Goal: Transaction & Acquisition: Book appointment/travel/reservation

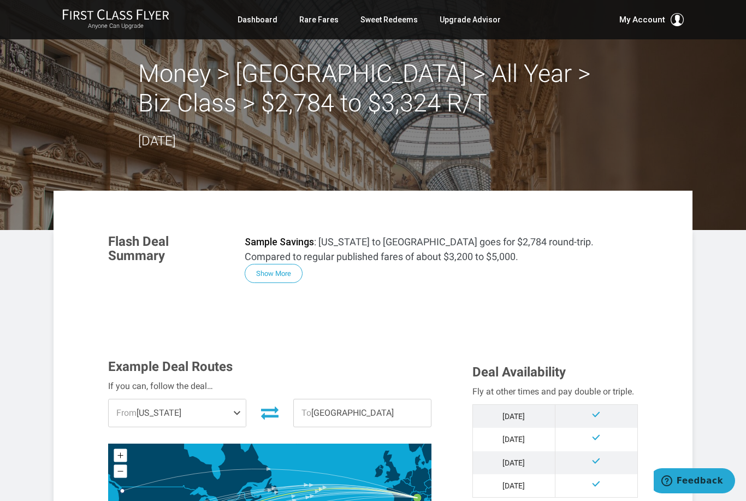
click at [319, 21] on link "Rare Fares" at bounding box center [318, 20] width 39 height 20
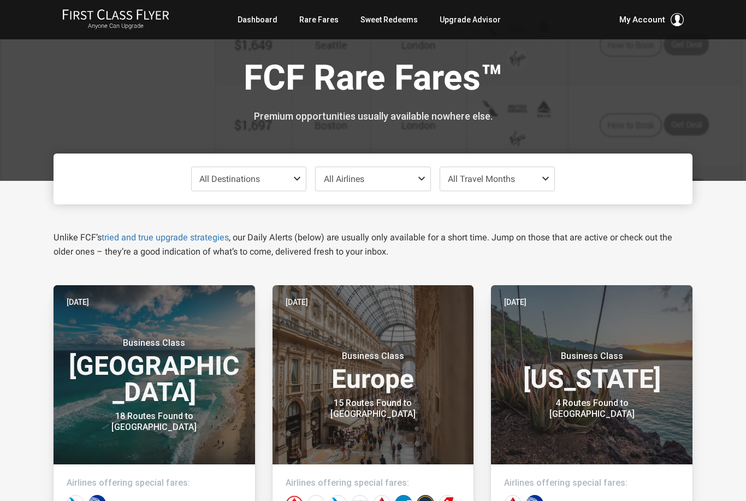
click at [537, 173] on span "All Travel Months" at bounding box center [497, 178] width 115 height 23
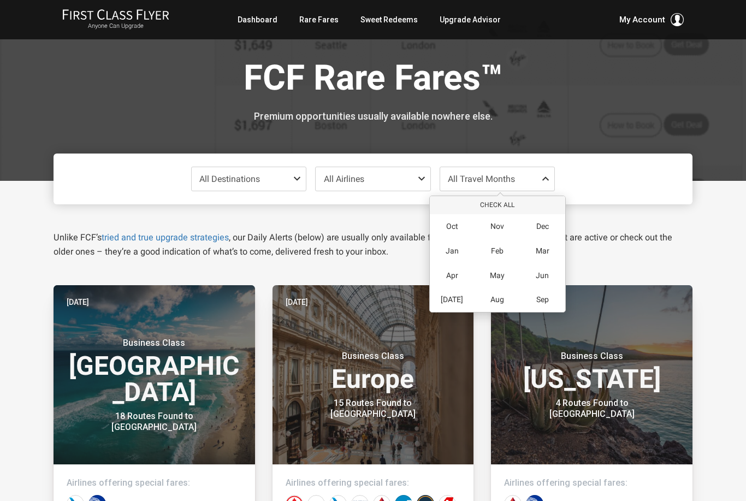
click at [457, 271] on span "Apr" at bounding box center [452, 275] width 12 height 9
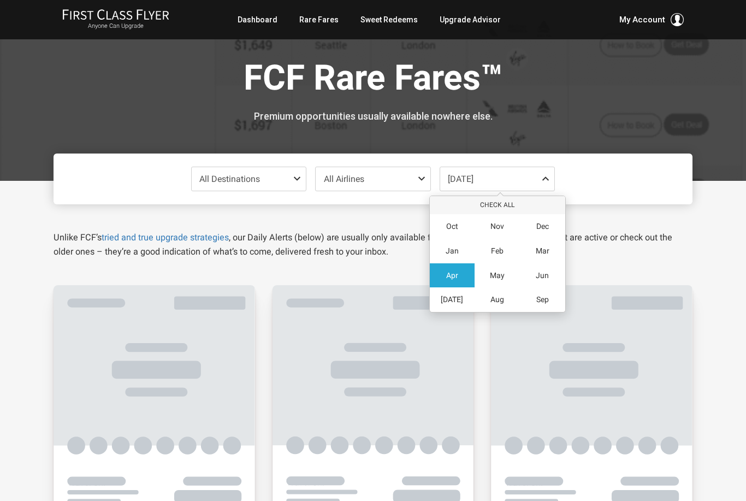
click at [494, 272] on span "May" at bounding box center [497, 275] width 15 height 9
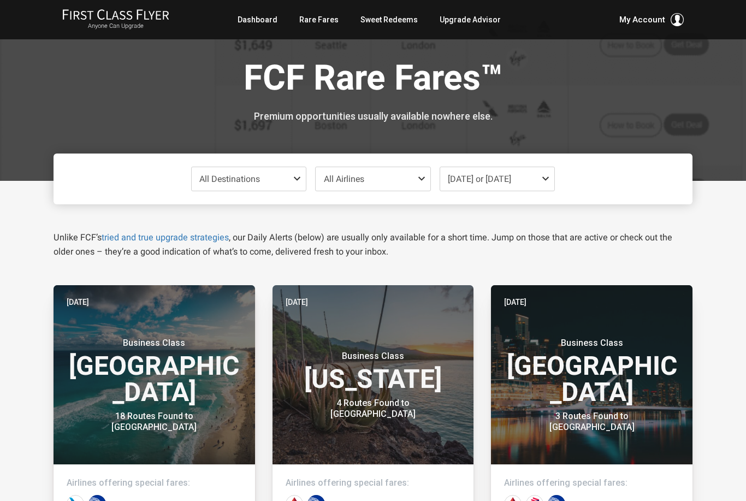
click at [599, 125] on div "FCF Rare Fares™ Premium opportunities usually available nowhere else." at bounding box center [373, 90] width 639 height 181
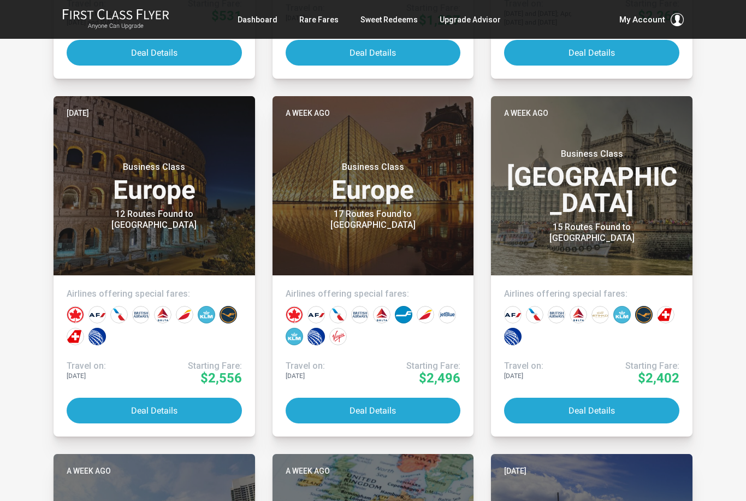
scroll to position [529, 0]
click at [154, 411] on button "Deal Details" at bounding box center [154, 411] width 175 height 26
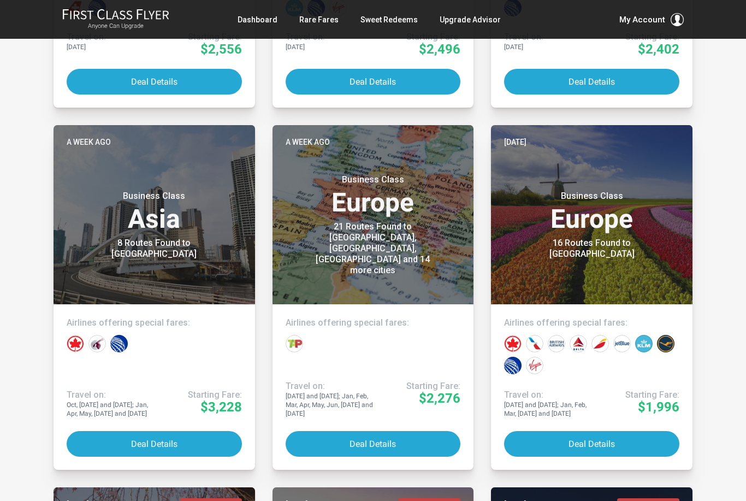
scroll to position [858, 0]
click at [370, 444] on button "Deal Details" at bounding box center [373, 444] width 175 height 26
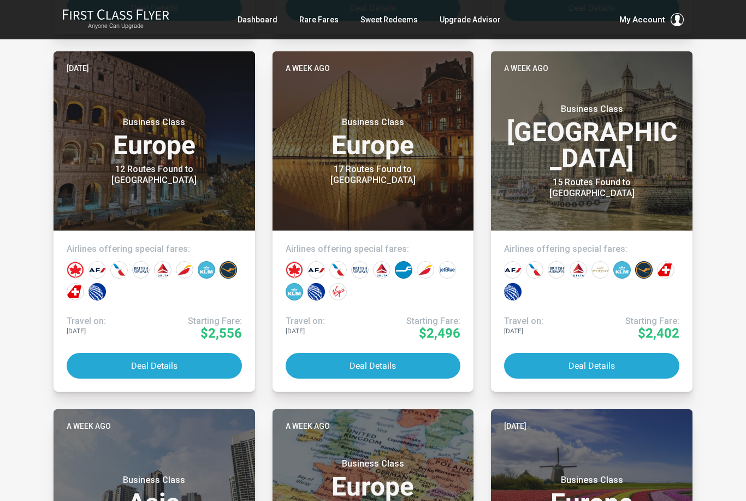
scroll to position [505, 0]
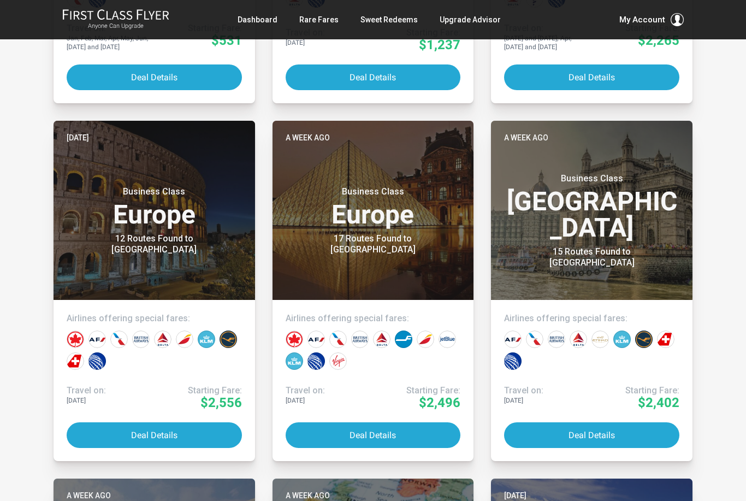
click at [86, 440] on button "Deal Details" at bounding box center [154, 435] width 175 height 26
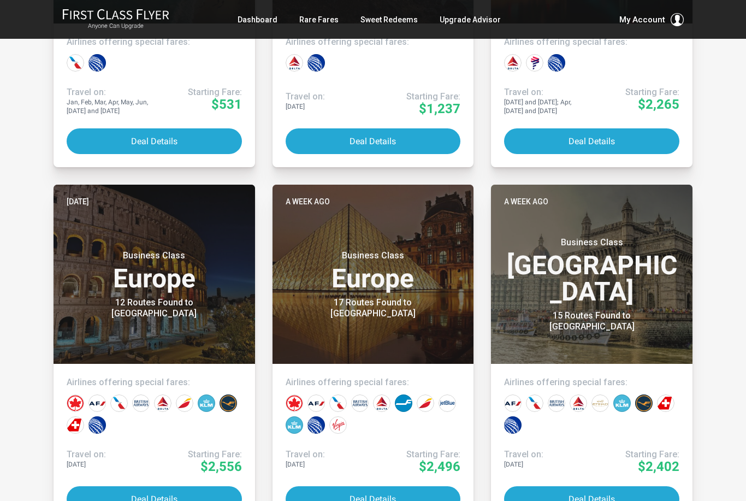
scroll to position [441, 0]
click at [144, 493] on button "Deal Details" at bounding box center [154, 499] width 175 height 26
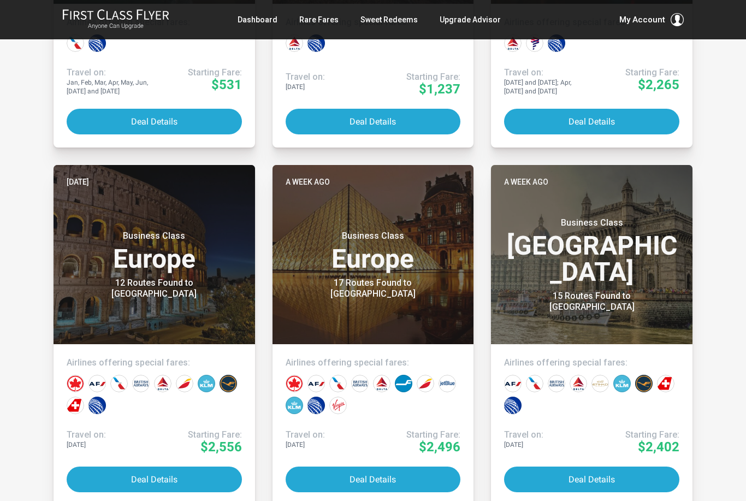
scroll to position [504, 0]
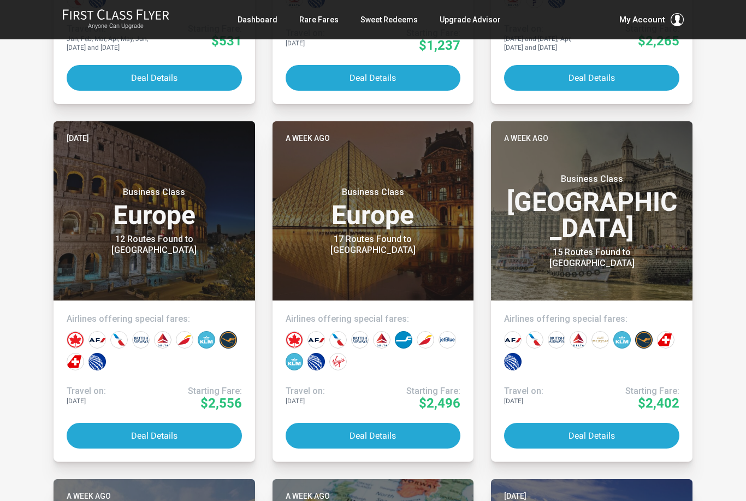
click at [327, 431] on button "Deal Details" at bounding box center [373, 436] width 175 height 26
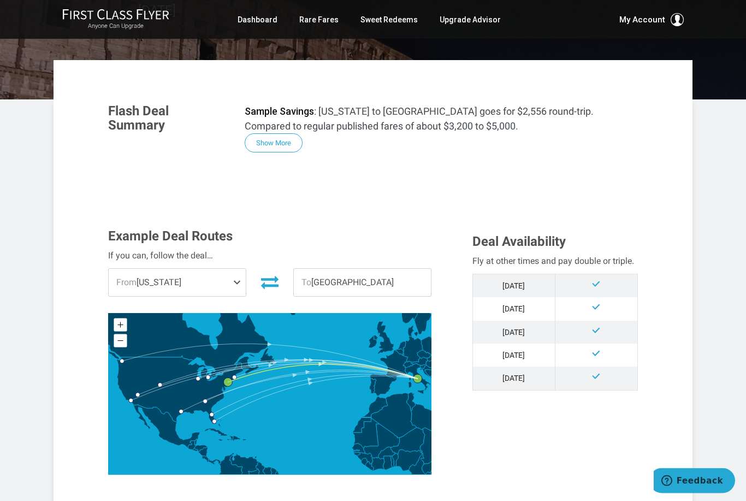
scroll to position [138, 0]
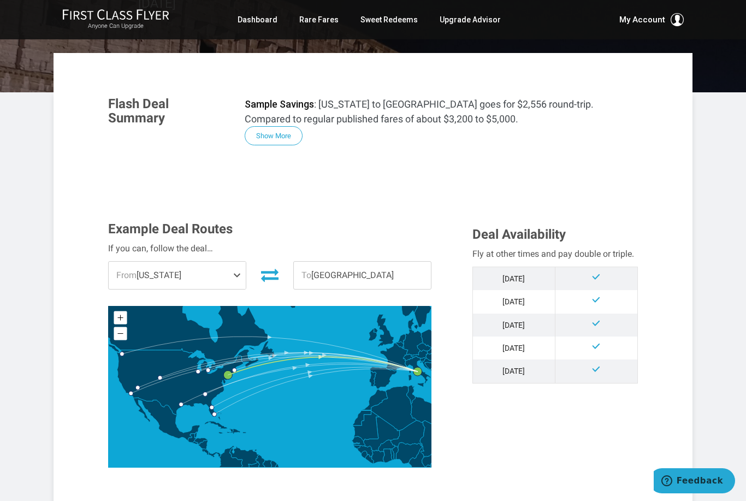
click at [241, 269] on span at bounding box center [239, 275] width 13 height 27
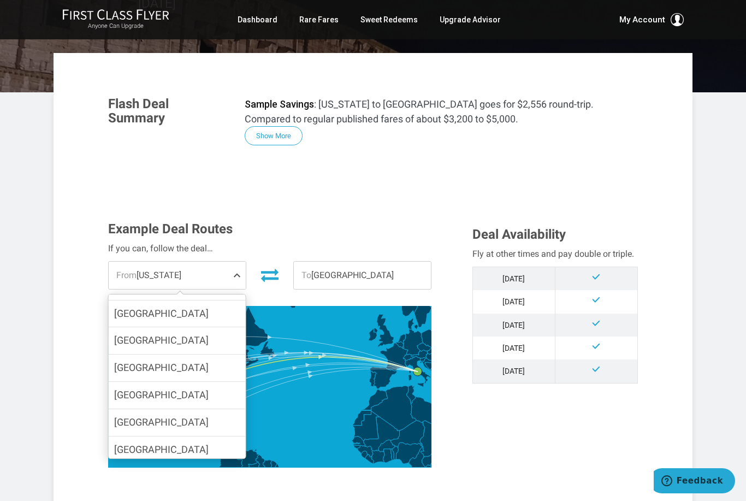
scroll to position [157, 0]
click at [217, 343] on label "[GEOGRAPHIC_DATA]" at bounding box center [177, 341] width 137 height 27
click at [0, 0] on input "[GEOGRAPHIC_DATA]" at bounding box center [0, 0] width 0 height 0
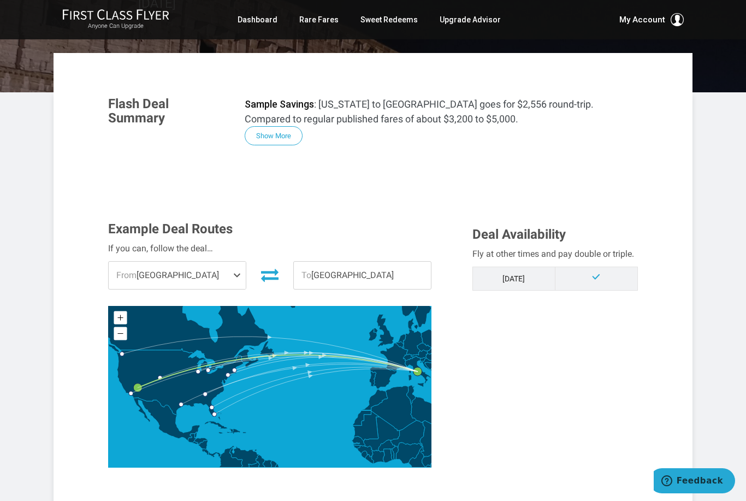
click at [209, 272] on span "From Las Vegas" at bounding box center [177, 275] width 137 height 27
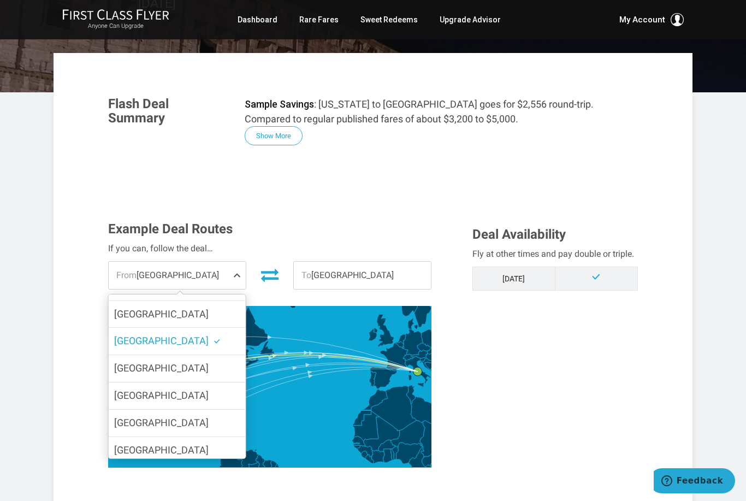
click at [207, 400] on label "[GEOGRAPHIC_DATA]" at bounding box center [177, 395] width 137 height 27
click at [0, 0] on input "[GEOGRAPHIC_DATA]" at bounding box center [0, 0] width 0 height 0
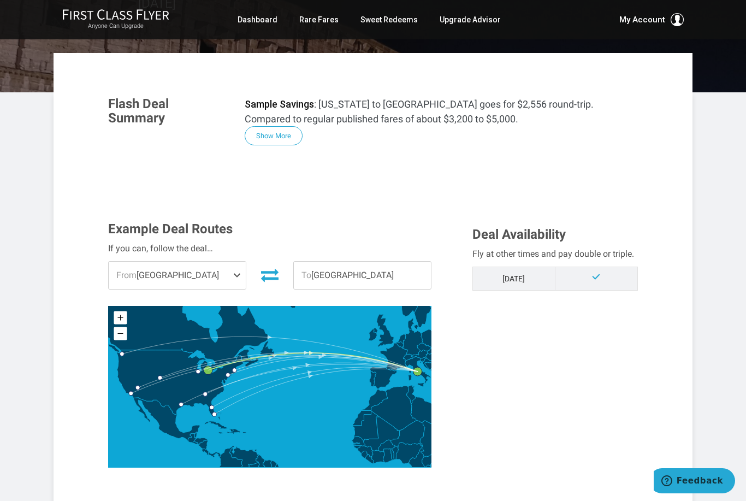
click at [221, 270] on span "From Detroit" at bounding box center [177, 275] width 137 height 27
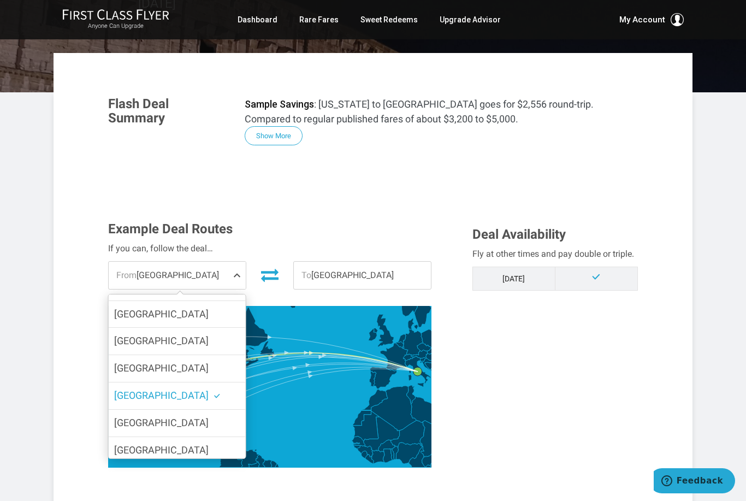
click at [213, 429] on label "[GEOGRAPHIC_DATA]" at bounding box center [177, 423] width 137 height 27
click at [0, 0] on input "[GEOGRAPHIC_DATA]" at bounding box center [0, 0] width 0 height 0
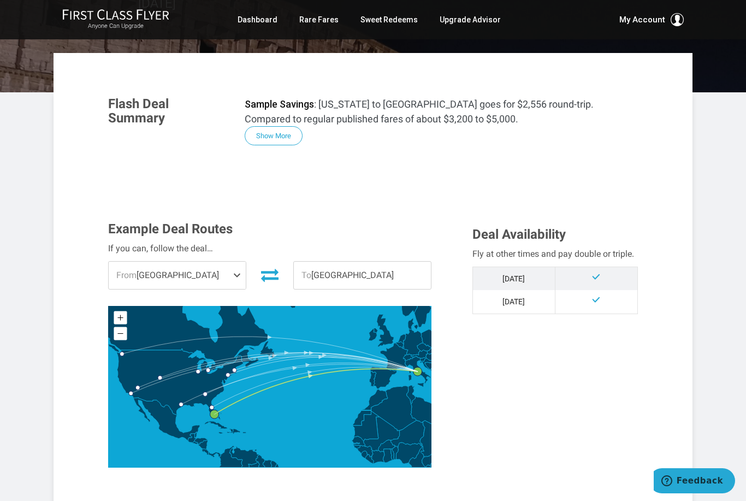
click at [228, 276] on span "From Miami" at bounding box center [177, 275] width 137 height 27
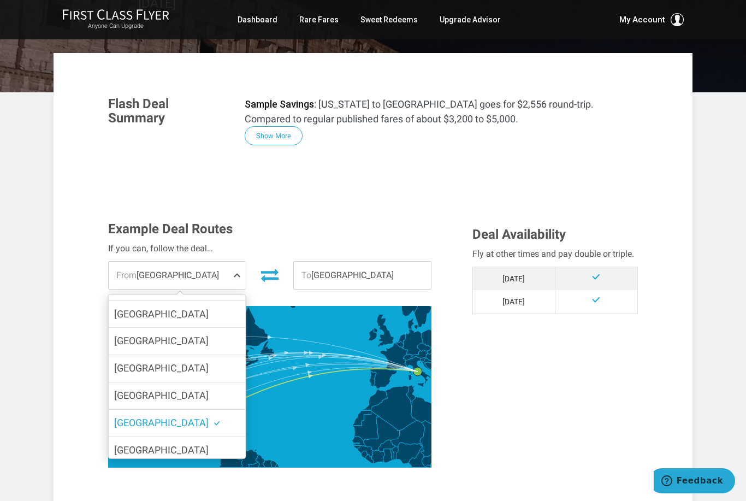
click at [211, 450] on label "[GEOGRAPHIC_DATA]" at bounding box center [177, 450] width 137 height 27
click at [0, 0] on input "[GEOGRAPHIC_DATA]" at bounding box center [0, 0] width 0 height 0
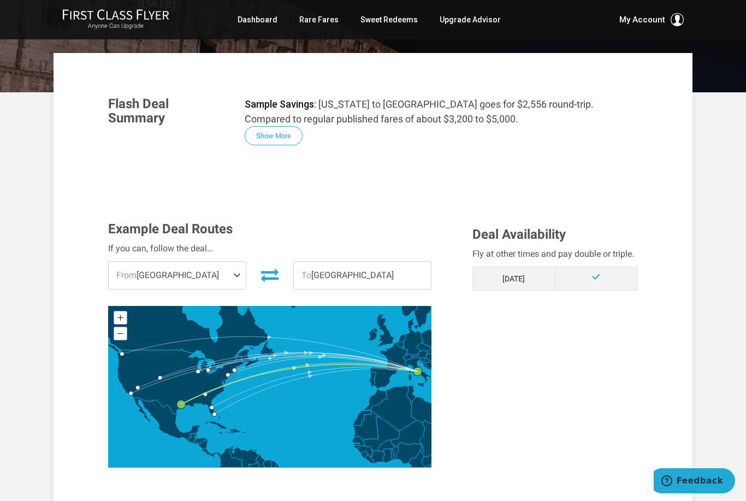
click at [215, 272] on span "From Houston" at bounding box center [177, 275] width 137 height 27
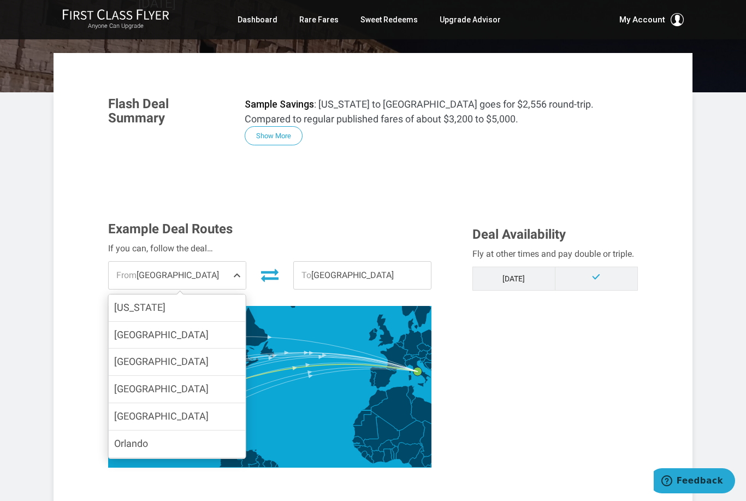
scroll to position [0, 0]
click at [214, 417] on label "[GEOGRAPHIC_DATA]" at bounding box center [177, 416] width 137 height 27
click at [0, 0] on input "[GEOGRAPHIC_DATA]" at bounding box center [0, 0] width 0 height 0
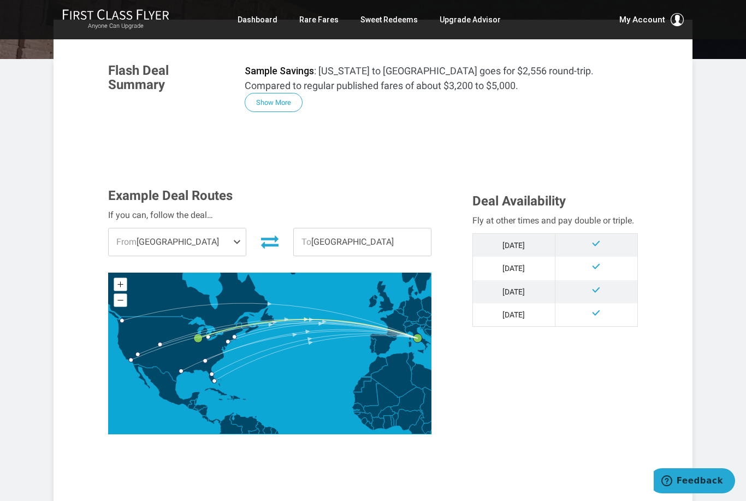
scroll to position [173, 0]
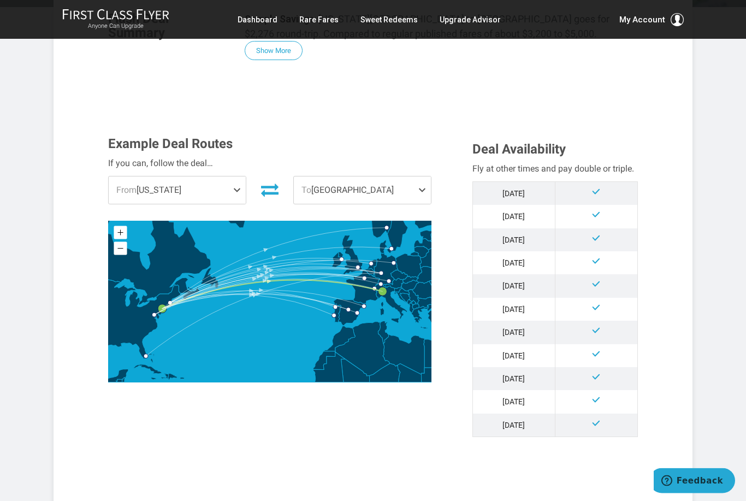
scroll to position [253, 0]
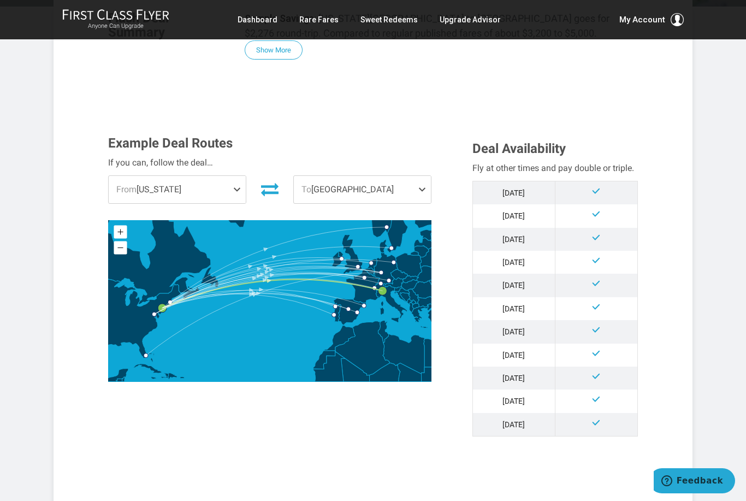
click at [132, 184] on span "From" at bounding box center [126, 189] width 20 height 10
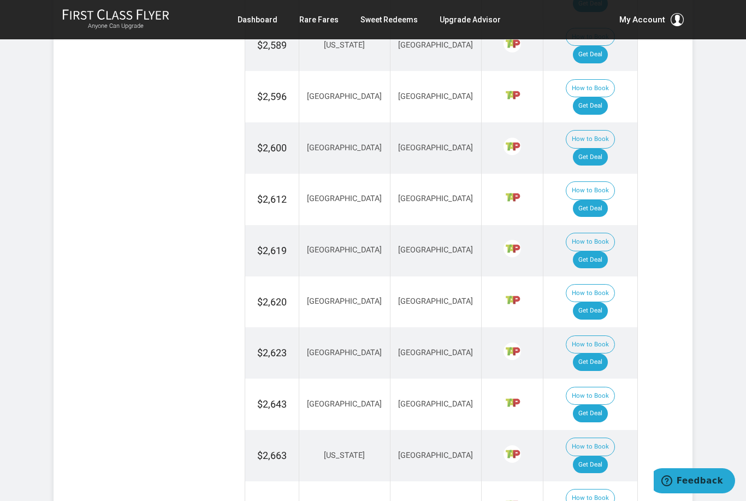
scroll to position [1144, 0]
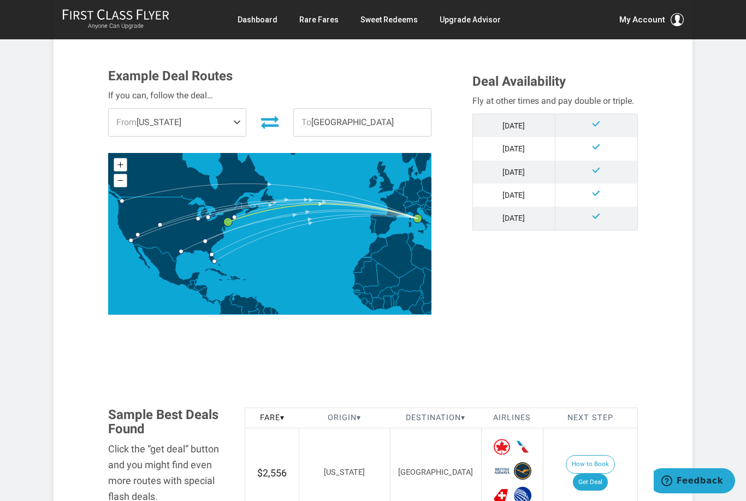
scroll to position [332, 0]
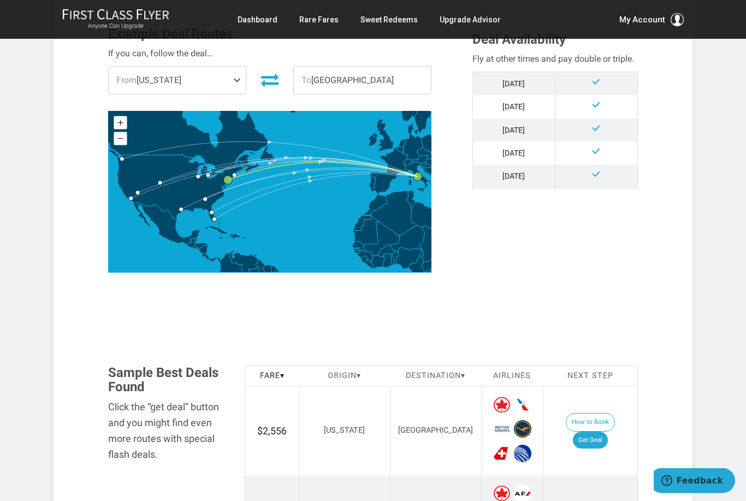
click at [222, 81] on span "From [US_STATE]" at bounding box center [177, 80] width 137 height 27
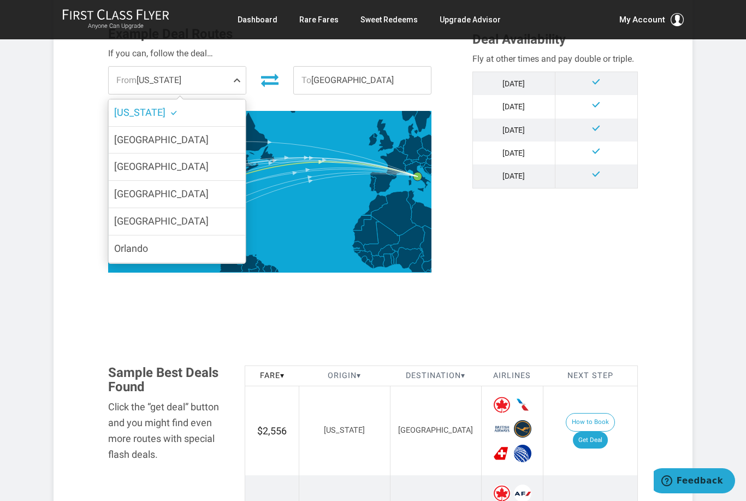
scroll to position [0, 0]
click at [198, 138] on label "[GEOGRAPHIC_DATA]" at bounding box center [177, 140] width 137 height 27
click at [0, 0] on input "[GEOGRAPHIC_DATA]" at bounding box center [0, 0] width 0 height 0
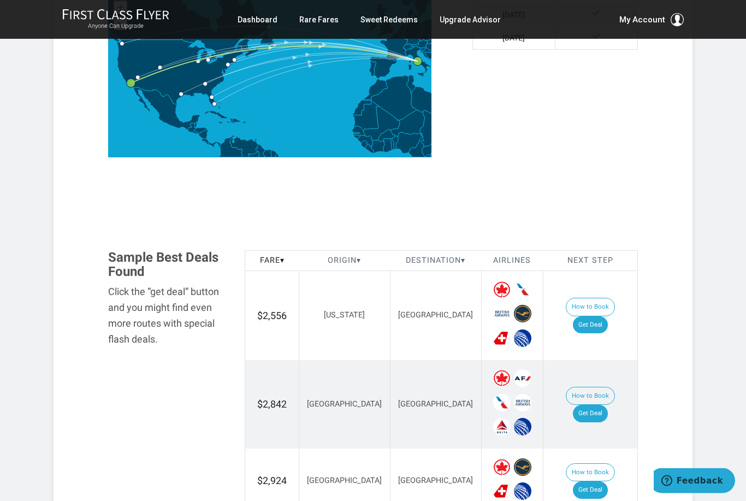
scroll to position [493, 0]
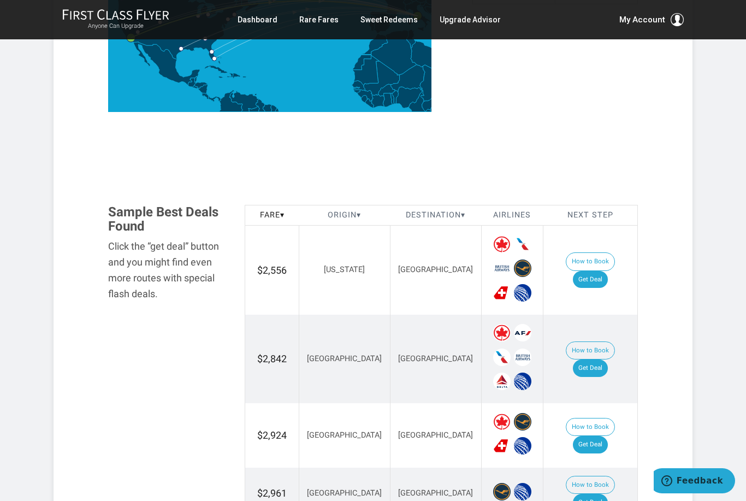
click at [590, 361] on link "Get Deal" at bounding box center [590, 368] width 35 height 17
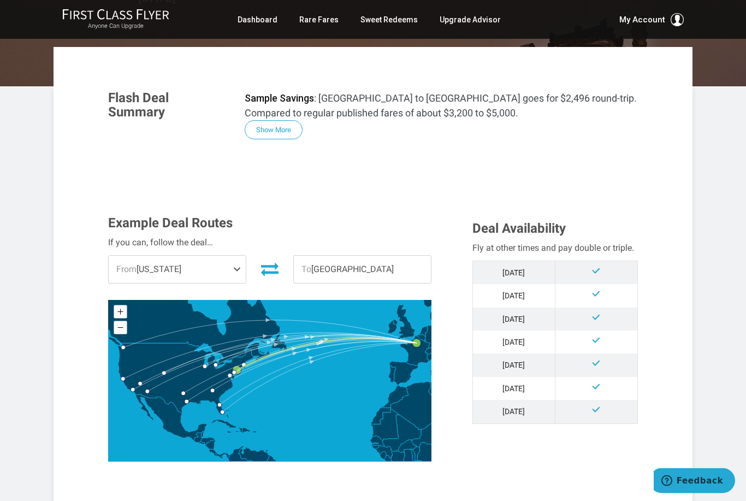
scroll to position [180, 0]
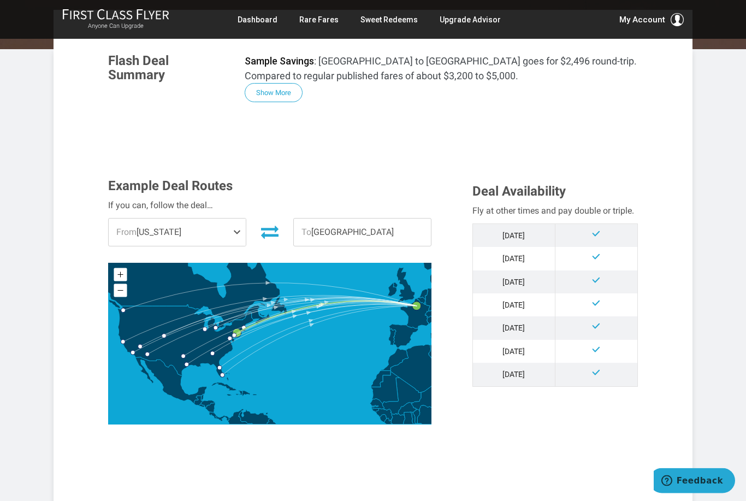
click at [148, 238] on span "From [US_STATE]" at bounding box center [177, 232] width 137 height 27
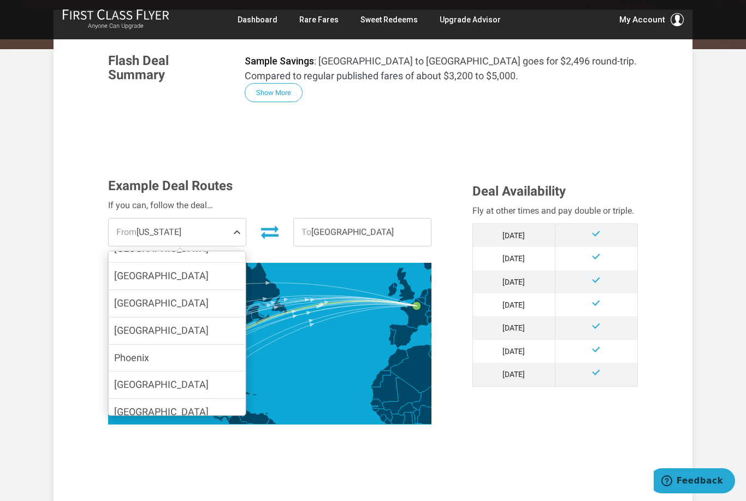
scroll to position [195, 0]
click at [123, 405] on span "[GEOGRAPHIC_DATA]" at bounding box center [161, 410] width 95 height 11
click at [0, 0] on input "[GEOGRAPHIC_DATA]" at bounding box center [0, 0] width 0 height 0
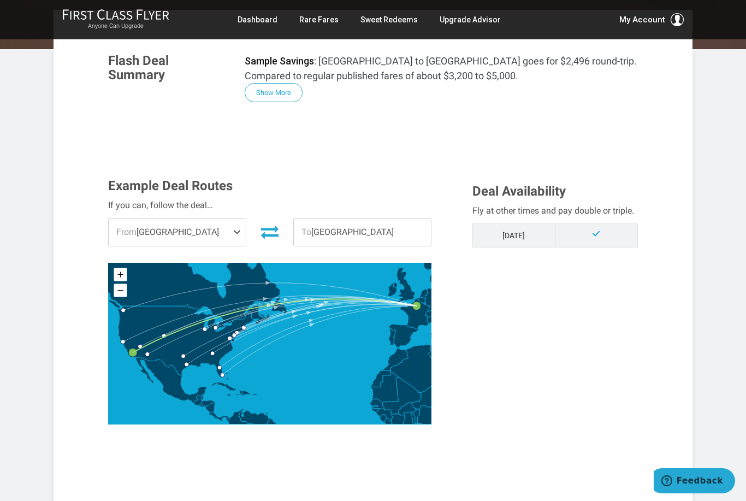
click at [125, 234] on span "From" at bounding box center [126, 232] width 20 height 10
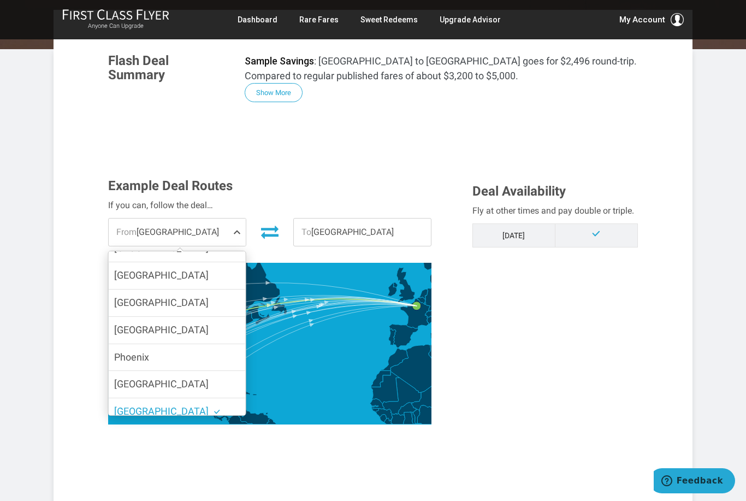
click at [110, 371] on label "[GEOGRAPHIC_DATA]" at bounding box center [177, 384] width 137 height 27
click at [0, 0] on input "[GEOGRAPHIC_DATA]" at bounding box center [0, 0] width 0 height 0
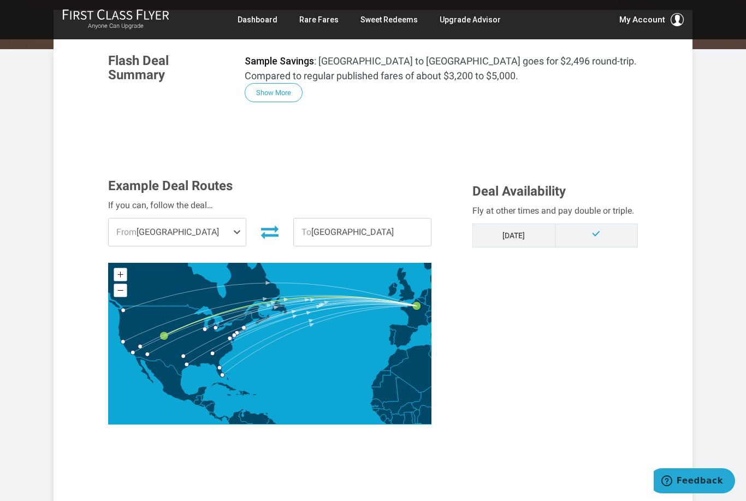
click at [134, 235] on span "From" at bounding box center [126, 232] width 20 height 10
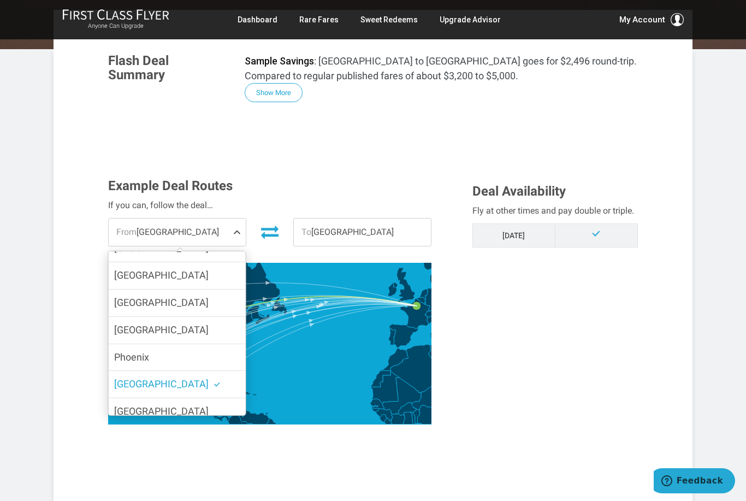
click at [114, 344] on label "Phoenix" at bounding box center [177, 357] width 137 height 27
click at [0, 0] on input "Phoenix" at bounding box center [0, 0] width 0 height 0
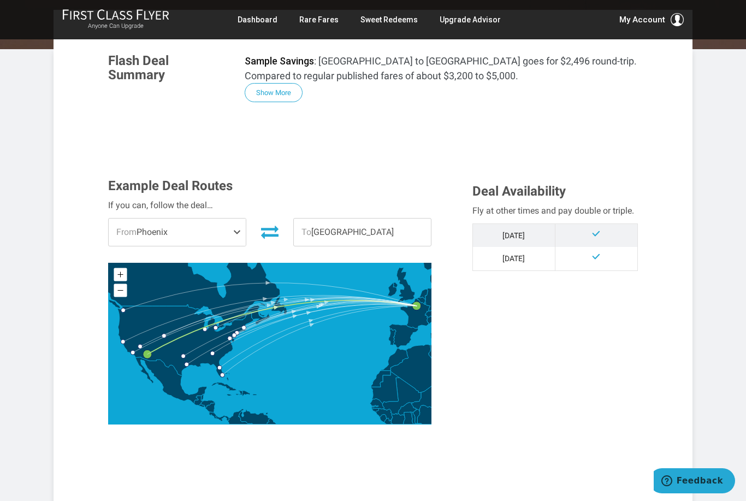
click at [122, 229] on span "From" at bounding box center [126, 232] width 20 height 10
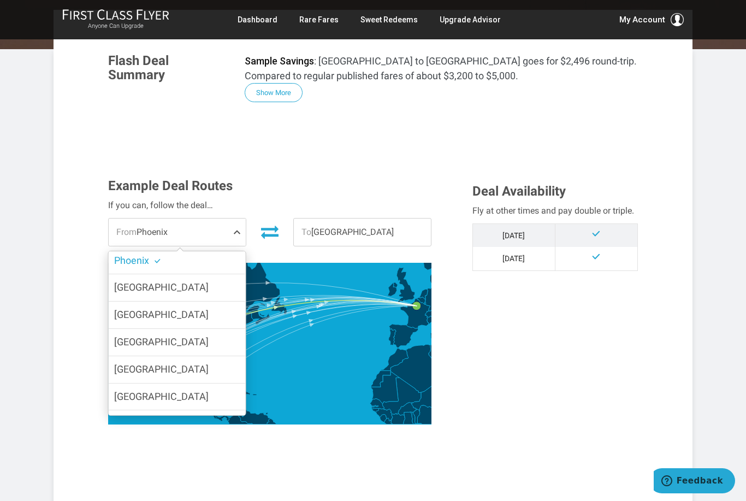
scroll to position [291, 0]
click at [116, 364] on span "San Francisco" at bounding box center [161, 369] width 95 height 11
click at [0, 0] on input "San Francisco" at bounding box center [0, 0] width 0 height 0
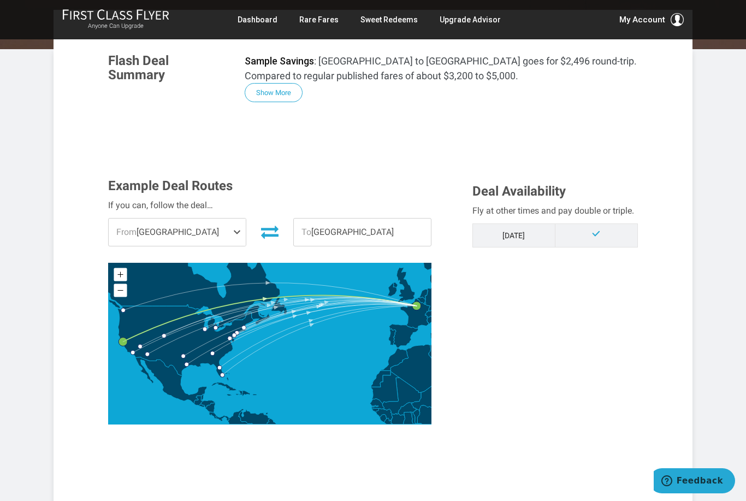
click at [124, 234] on span "From" at bounding box center [126, 232] width 20 height 10
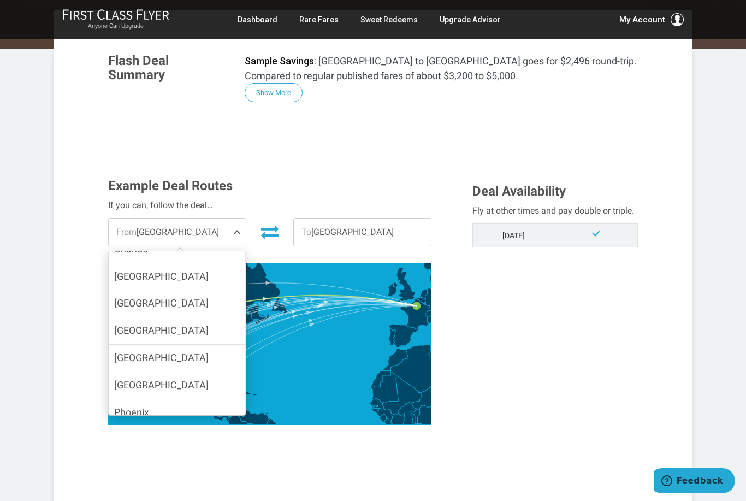
scroll to position [123, 0]
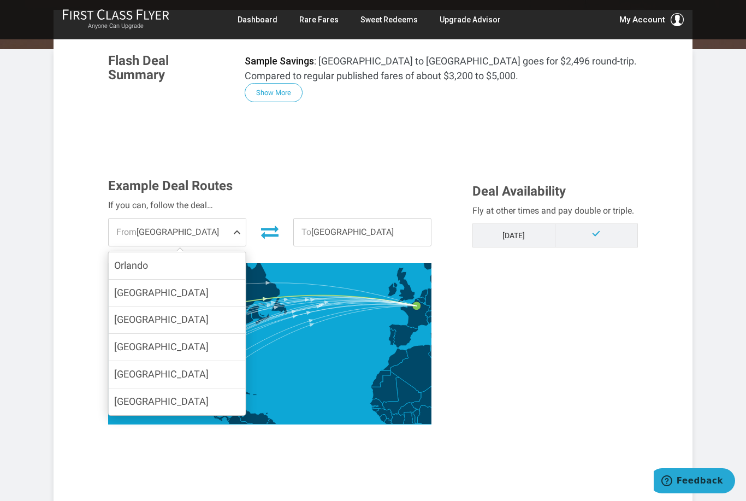
click at [126, 341] on span "[GEOGRAPHIC_DATA]" at bounding box center [161, 346] width 95 height 11
click at [0, 0] on input "[GEOGRAPHIC_DATA]" at bounding box center [0, 0] width 0 height 0
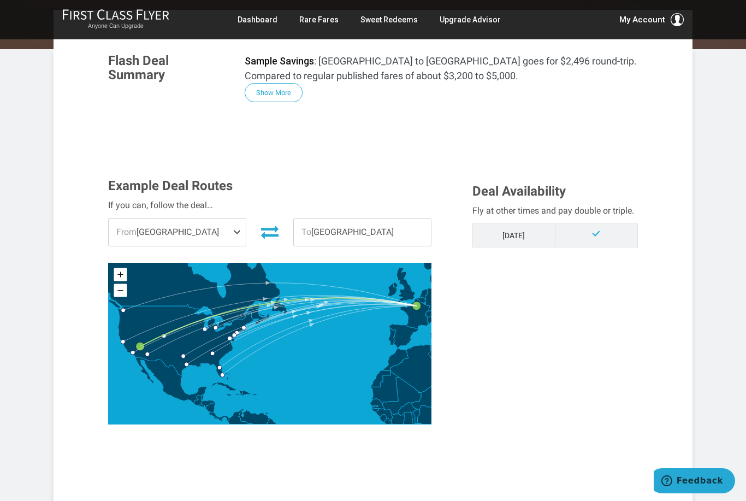
click at [125, 233] on span "From" at bounding box center [126, 232] width 20 height 10
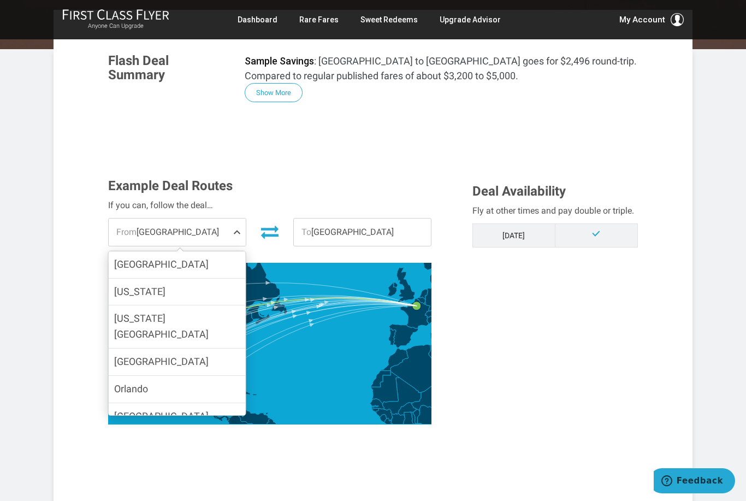
scroll to position [0, 0]
click at [110, 289] on label "[US_STATE]" at bounding box center [177, 292] width 137 height 27
click at [0, 0] on input "[US_STATE]" at bounding box center [0, 0] width 0 height 0
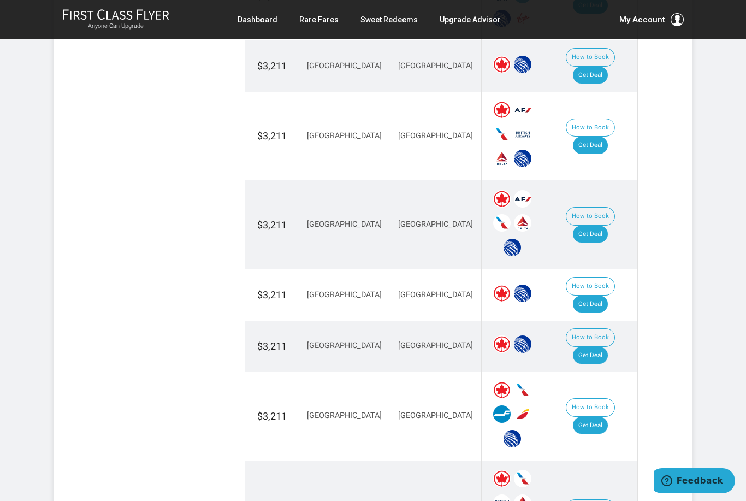
scroll to position [972, 0]
